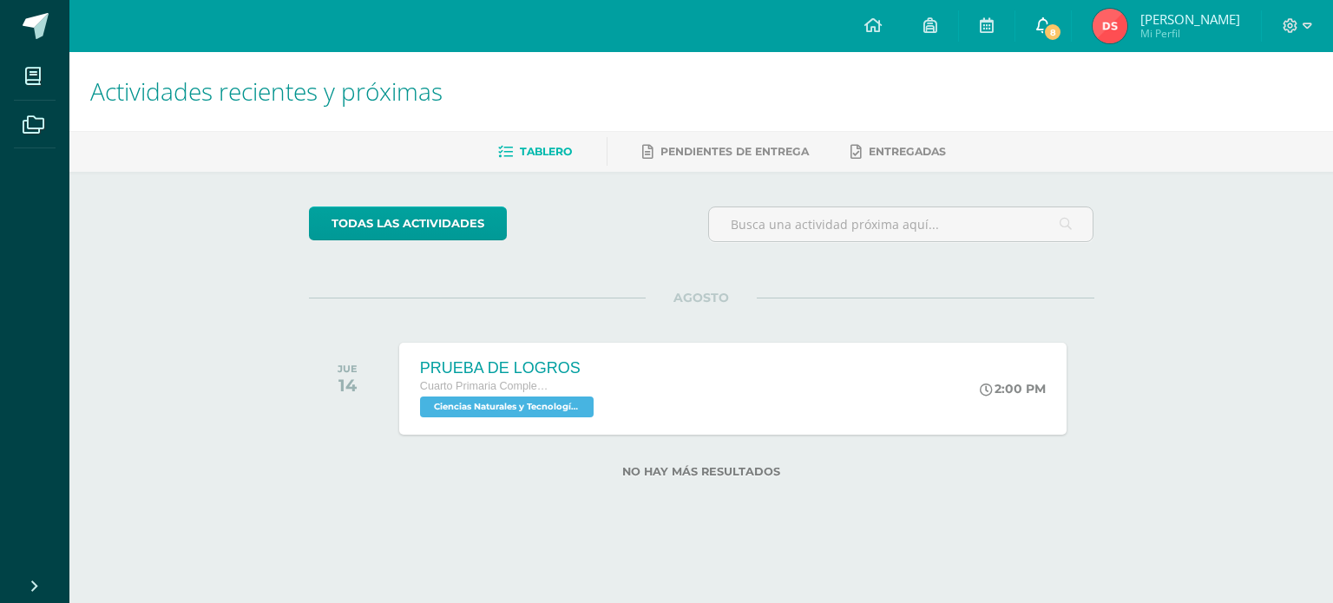
click at [1050, 17] on icon at bounding box center [1043, 25] width 14 height 16
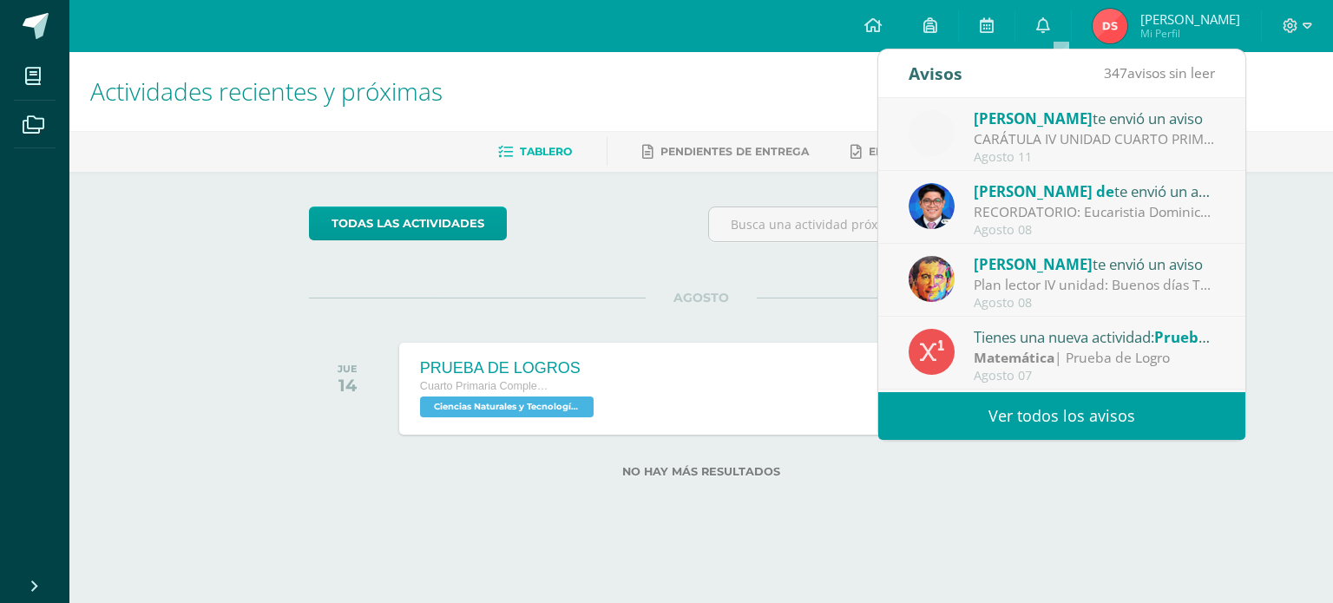
click at [1040, 144] on div "CARÁTULA IV UNIDAD CUARTO PRIMARIA - INFORMÁTICA: Buenas tardes es un gusto sal…" at bounding box center [1094, 139] width 241 height 20
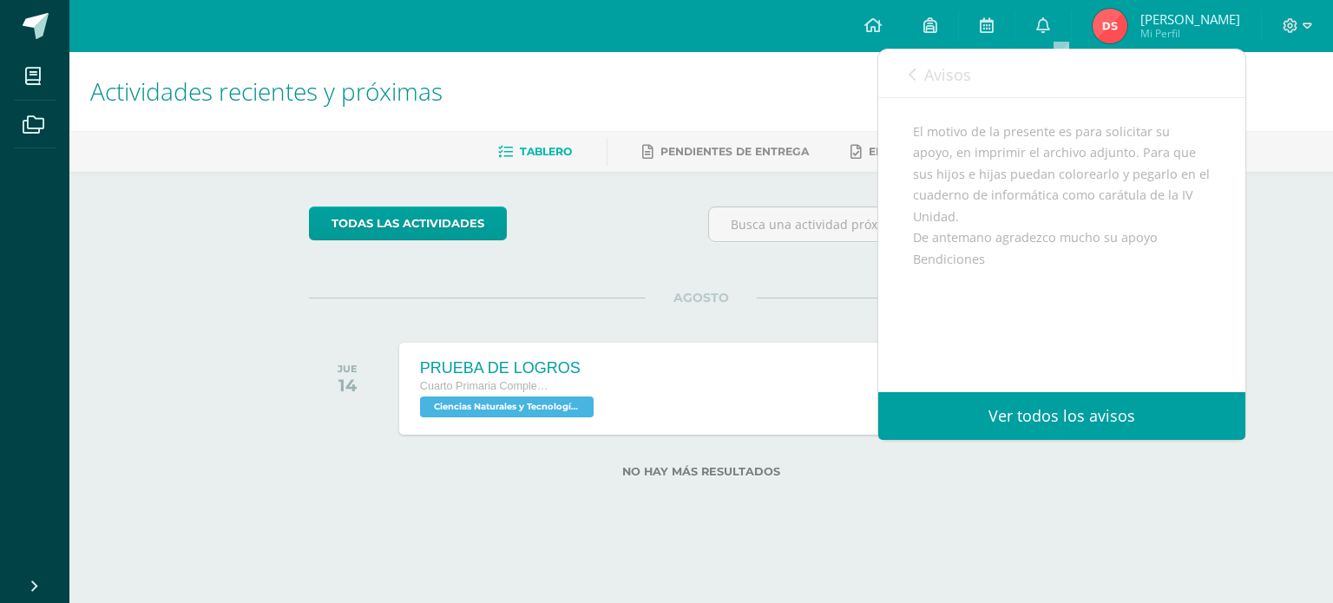
scroll to position [331, 0]
click at [991, 333] on span "Archivo Adjunto" at bounding box center [1016, 336] width 119 height 32
click at [994, 328] on span "Archivo Adjunto" at bounding box center [1016, 336] width 119 height 32
click at [907, 76] on div "Avisos 346 avisos sin leer Avisos" at bounding box center [1061, 73] width 367 height 49
click at [913, 73] on icon at bounding box center [911, 75] width 7 height 14
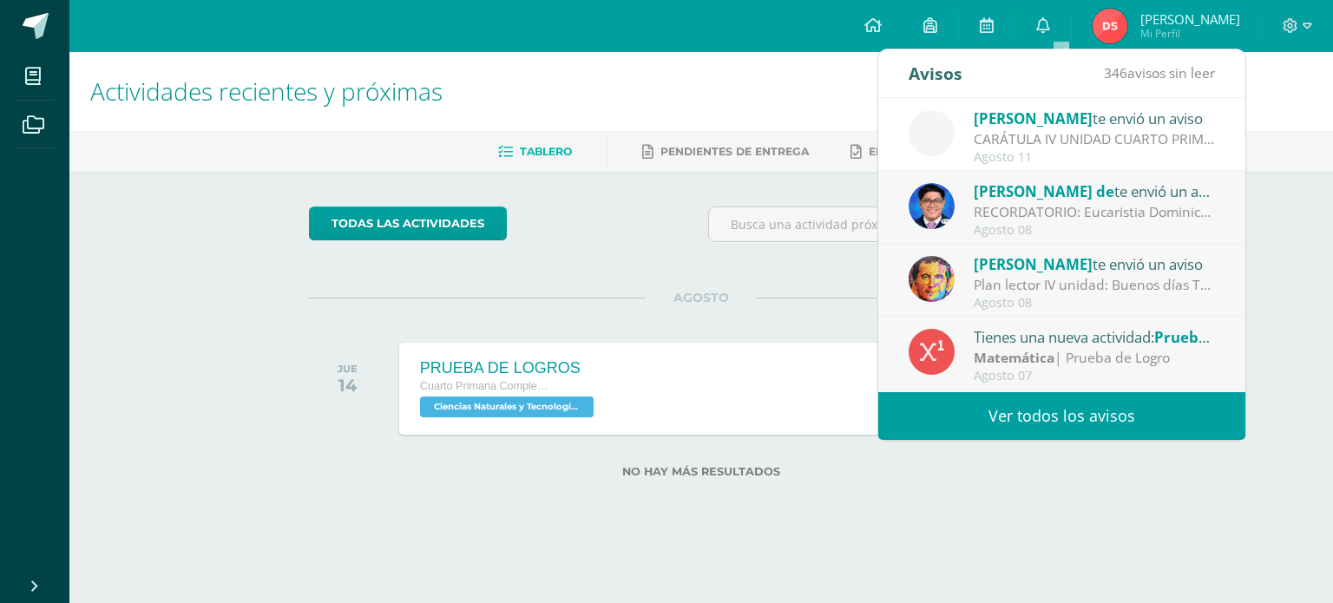
click at [1066, 218] on div "RECORDATORIO: Eucaristia Dominical - Signo de la [DEMOGRAPHIC_DATA]: Saludos co…" at bounding box center [1094, 212] width 241 height 20
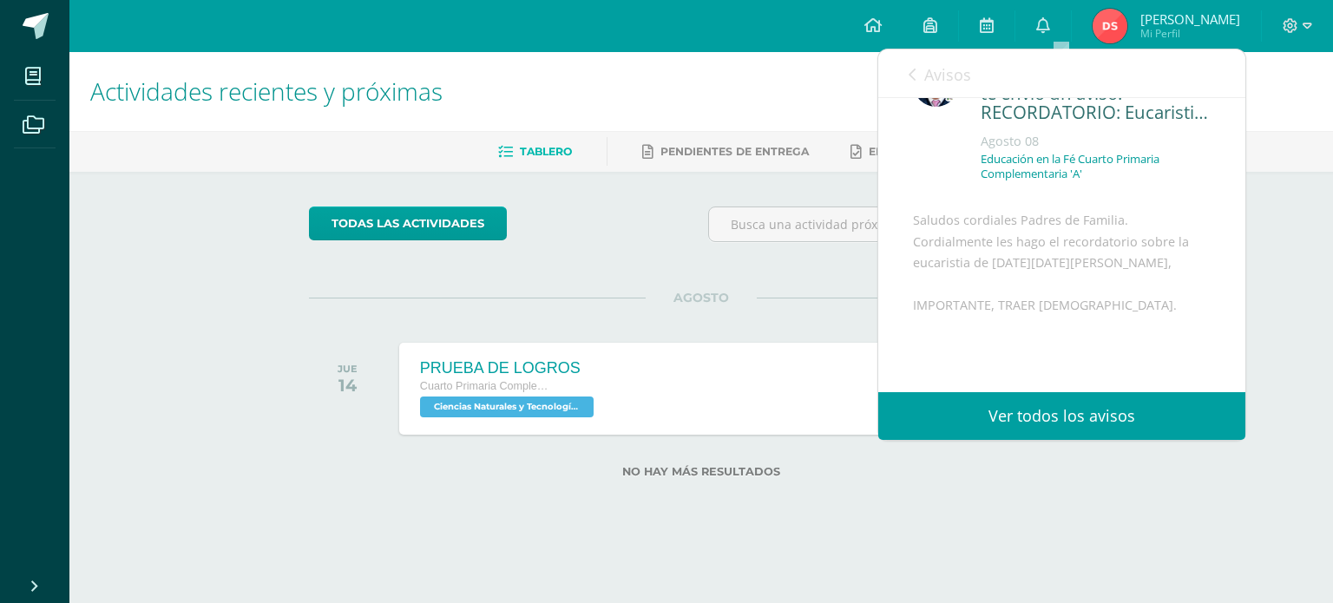
scroll to position [62, 0]
click at [909, 75] on icon at bounding box center [911, 75] width 7 height 14
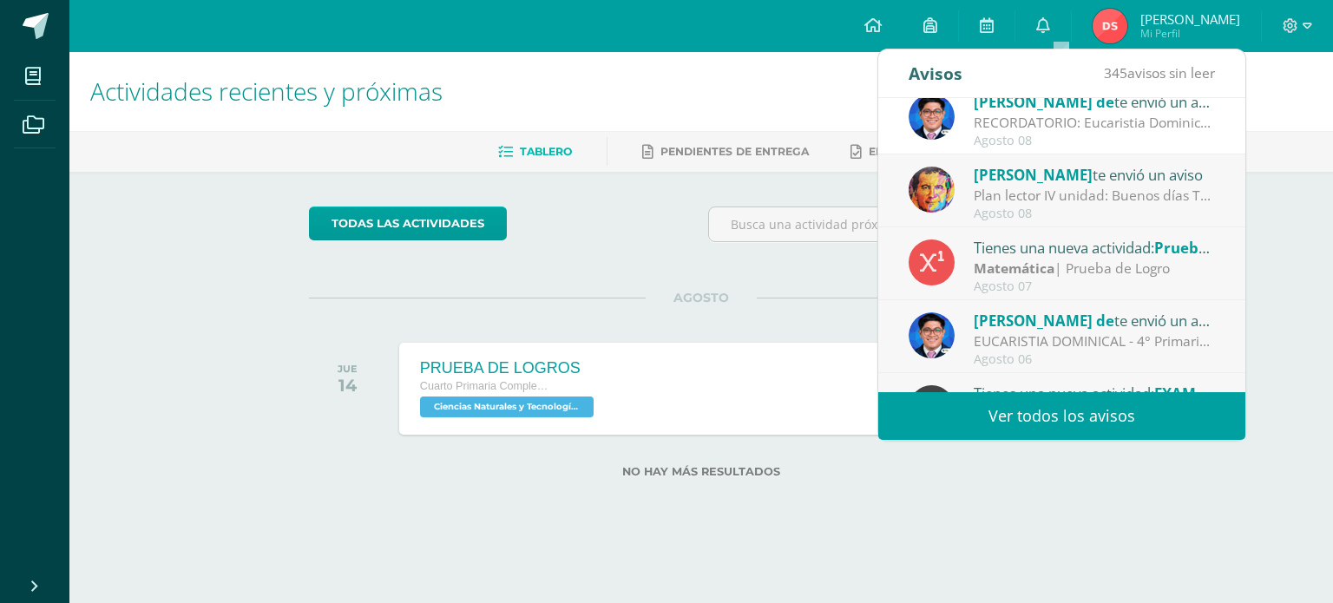
scroll to position [90, 0]
click at [1002, 255] on div "Tienes una nueva actividad: Prueba de Unidad" at bounding box center [1094, 246] width 241 height 23
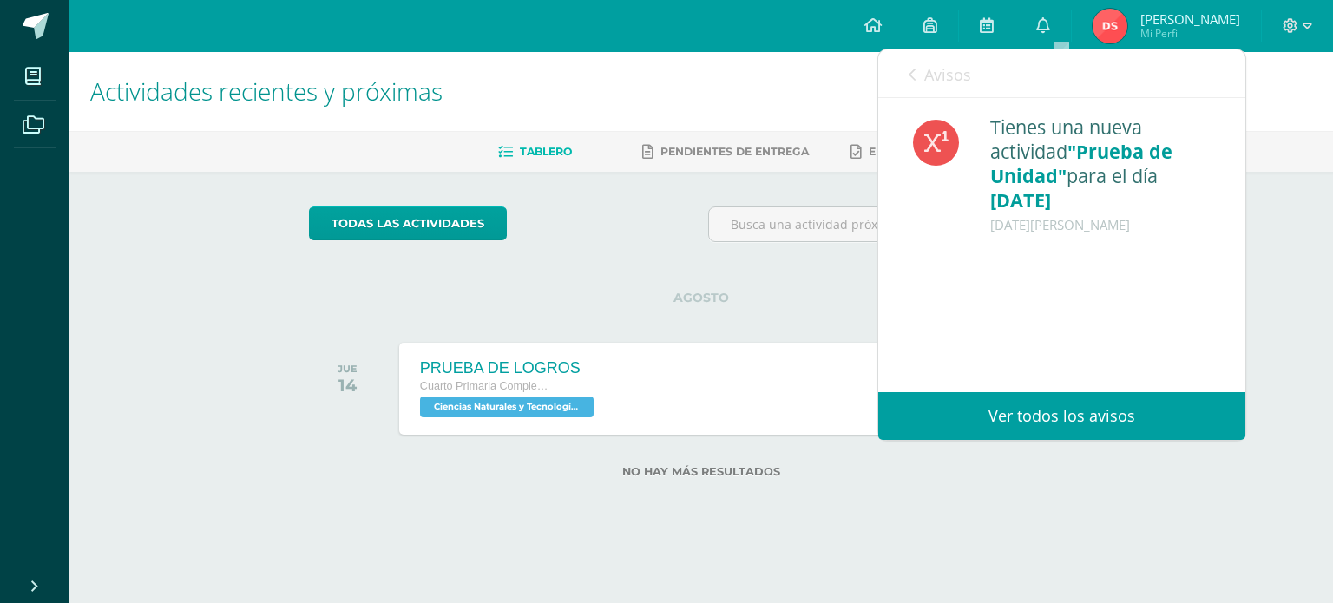
scroll to position [0, 0]
click at [906, 70] on div "Avisos 344 avisos sin leer Avisos" at bounding box center [1061, 73] width 367 height 49
click at [915, 83] on link "Avisos" at bounding box center [939, 73] width 62 height 49
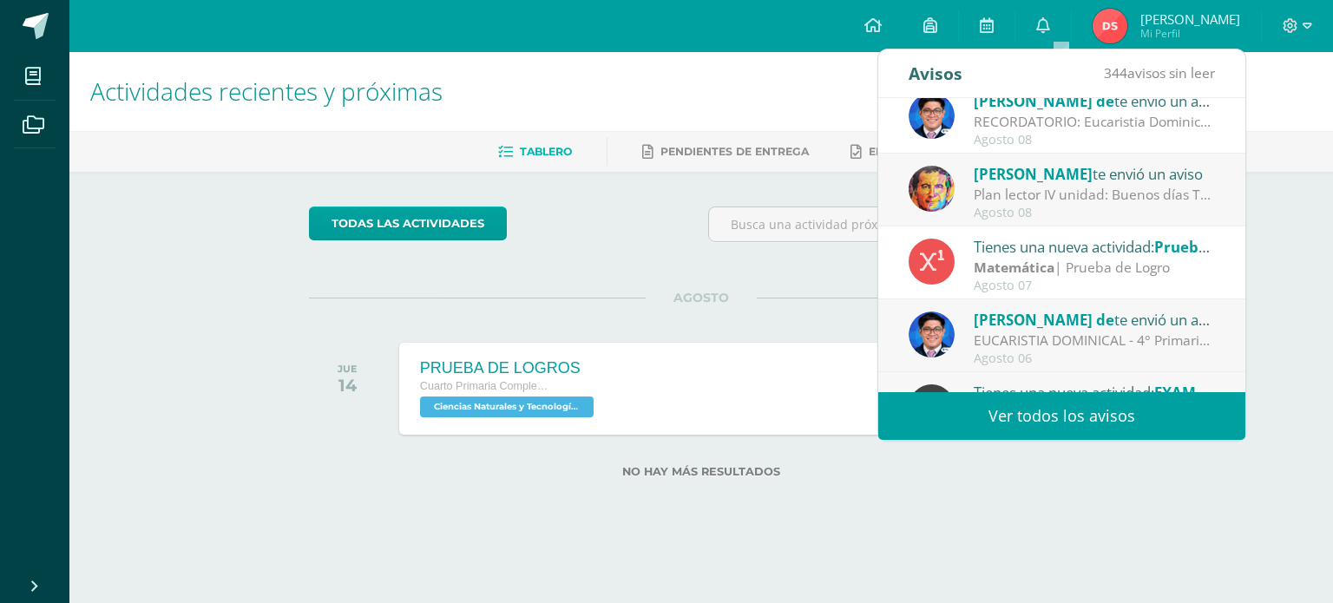
scroll to position [288, 0]
